Goal: Task Accomplishment & Management: Manage account settings

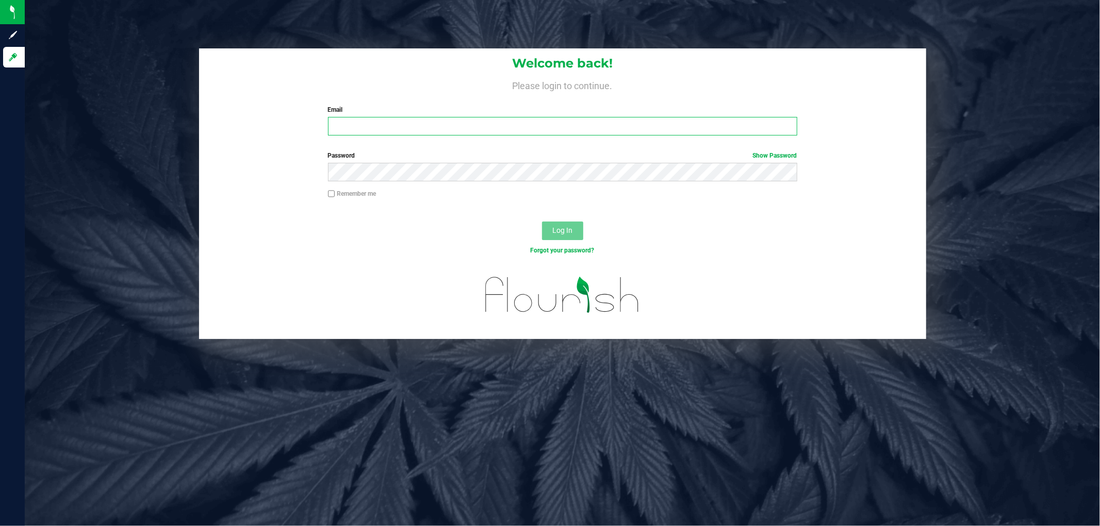
click at [370, 123] on input "Email" at bounding box center [562, 126] width 469 height 19
click at [428, 158] on label "Password Show Password" at bounding box center [562, 155] width 469 height 9
click at [416, 183] on div "Password Show Password" at bounding box center [562, 170] width 727 height 38
click at [443, 155] on label "Password Show Password" at bounding box center [562, 155] width 469 height 9
click at [453, 130] on input "[EMAIL_ADDRESS][DOMAIN_NAME]" at bounding box center [562, 126] width 469 height 19
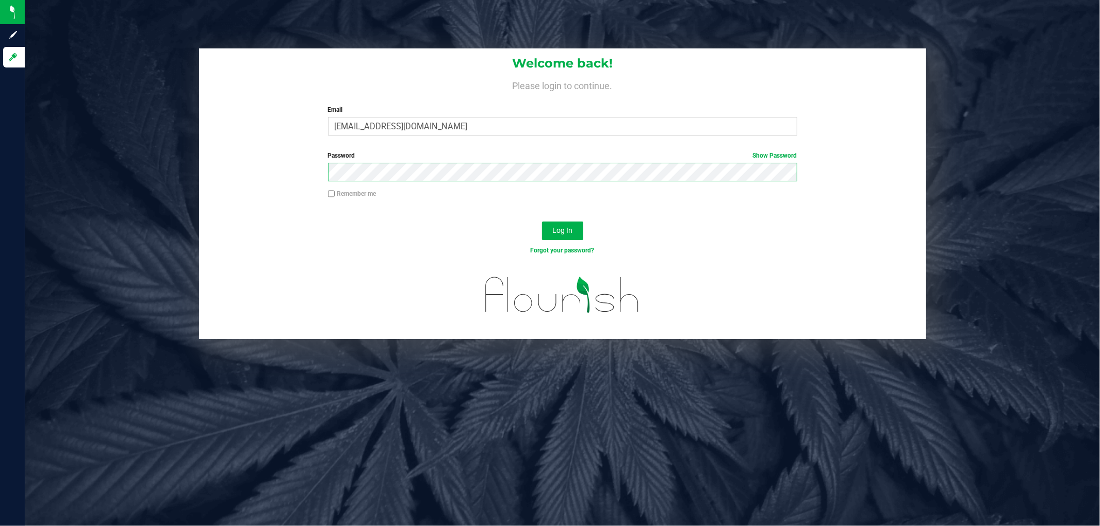
click at [542, 222] on button "Log In" at bounding box center [562, 231] width 41 height 19
click at [392, 126] on input "[EMAIL_ADDRESS][DOMAIN_NAME]" at bounding box center [562, 126] width 469 height 19
click at [405, 127] on input "[EMAIL_ADDRESS][DOMAIN_NAME]" at bounding box center [562, 126] width 469 height 19
click at [542, 222] on button "Log In" at bounding box center [562, 231] width 41 height 19
click at [395, 126] on input "[EMAIL_ADDRESS][DOMAIN_NAME]" at bounding box center [562, 126] width 469 height 19
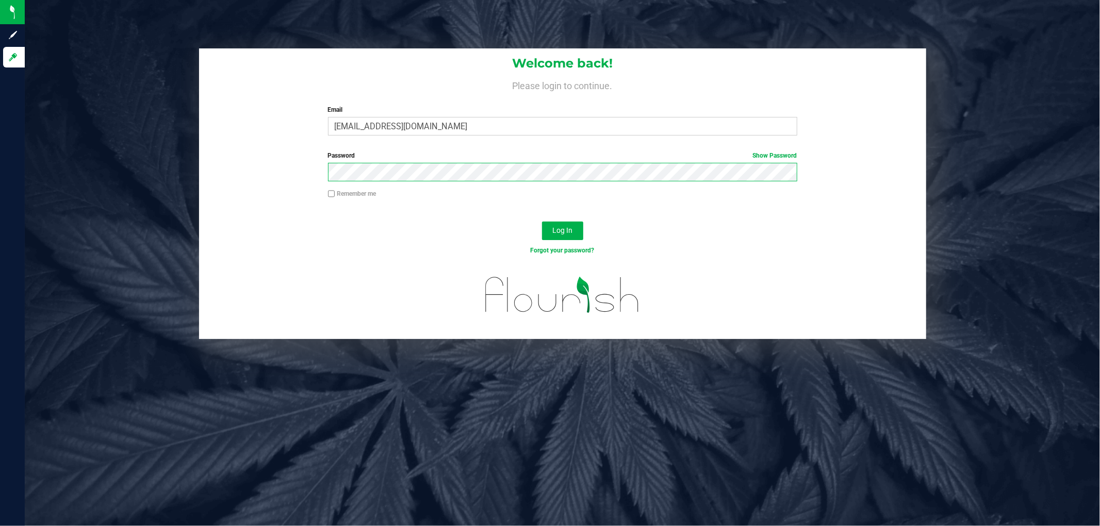
click at [542, 222] on button "Log In" at bounding box center [562, 231] width 41 height 19
click at [478, 123] on input "[EMAIL_ADDRESS][DOMAIN_NAME]" at bounding box center [562, 126] width 469 height 19
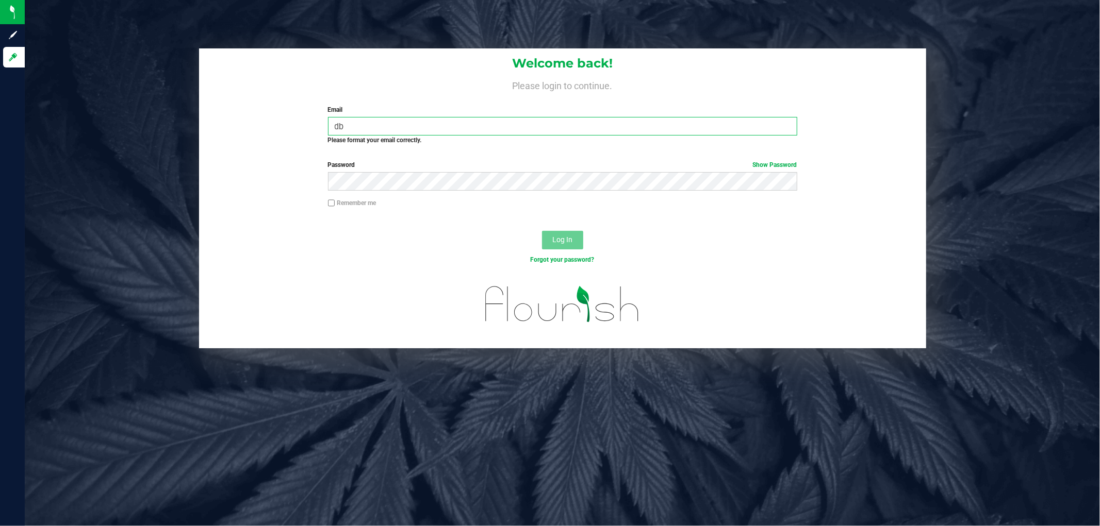
type input "d"
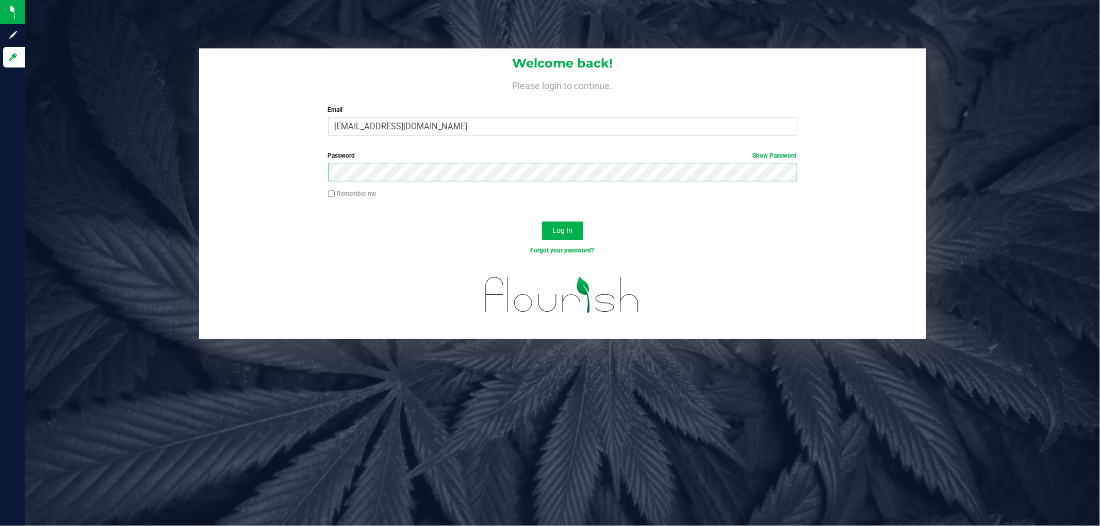
click at [542, 222] on button "Log In" at bounding box center [562, 231] width 41 height 19
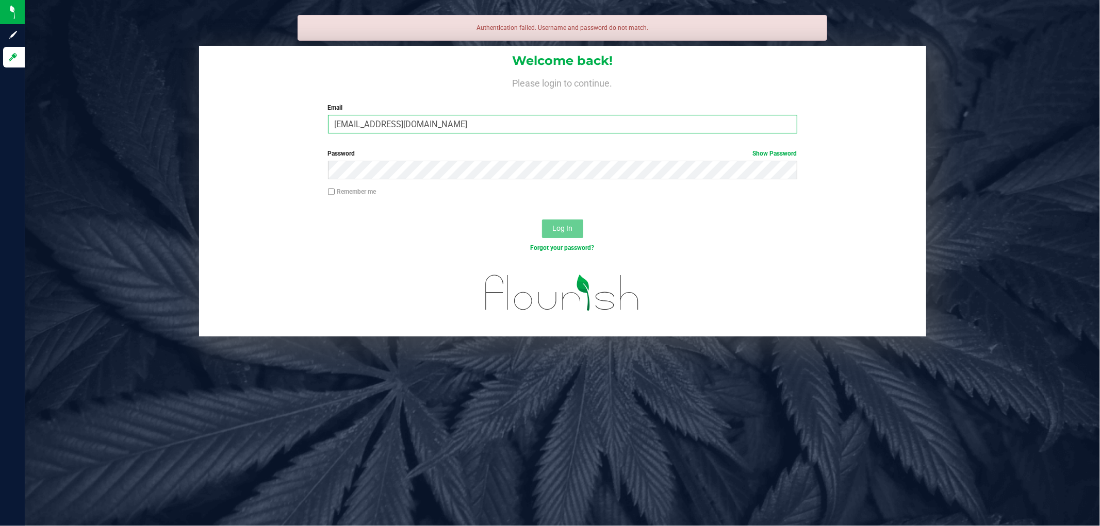
click at [451, 122] on input "[EMAIL_ADDRESS][DOMAIN_NAME]" at bounding box center [562, 124] width 469 height 19
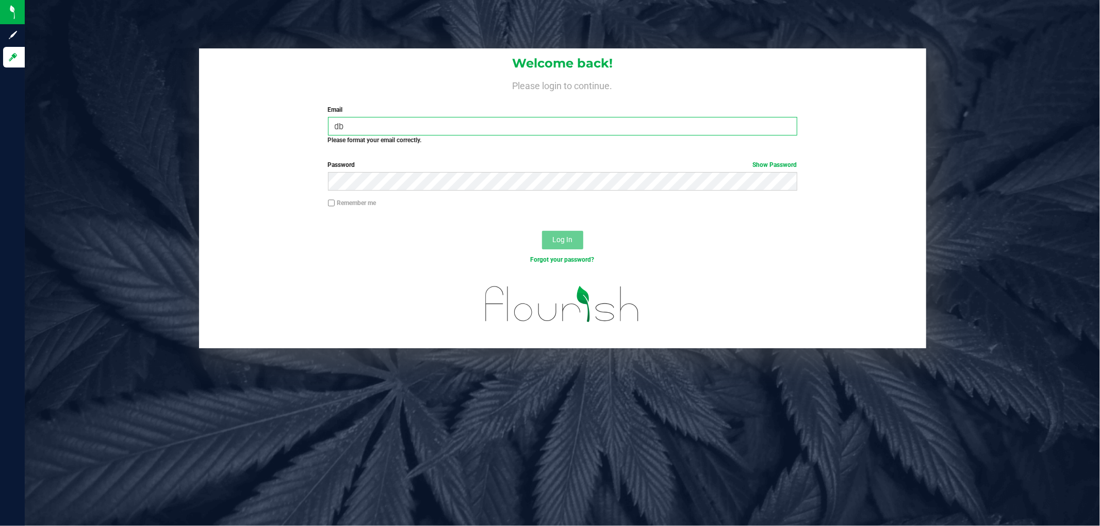
type input "d"
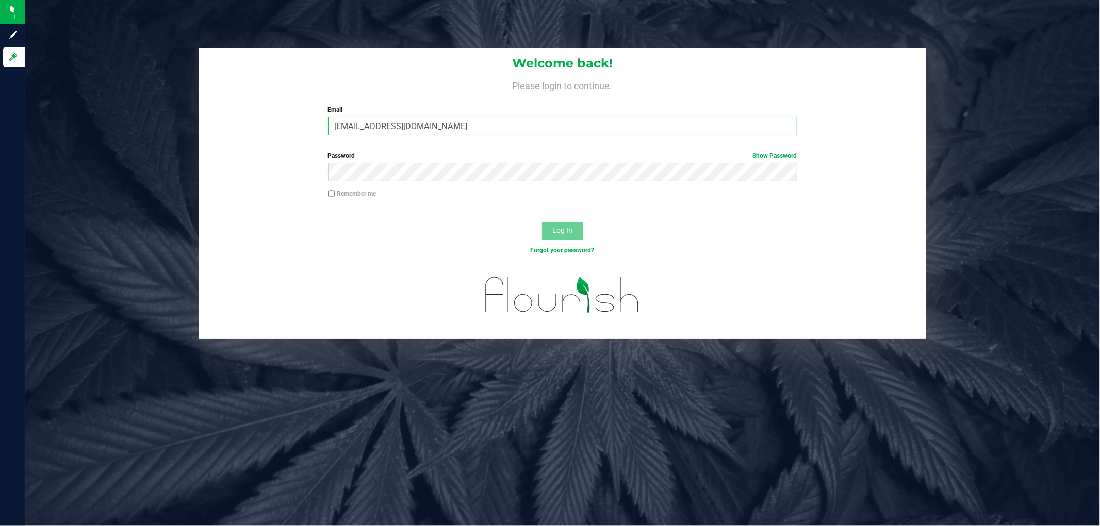
type input "[EMAIL_ADDRESS][DOMAIN_NAME]"
